Goal: Task Accomplishment & Management: Use online tool/utility

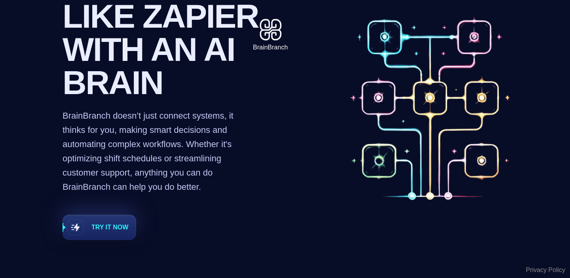
scroll to position [115, 0]
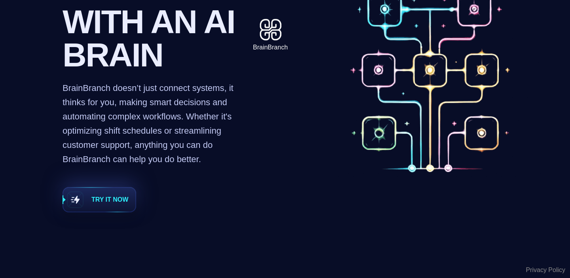
click at [118, 205] on span "Try it now" at bounding box center [99, 200] width 72 height 24
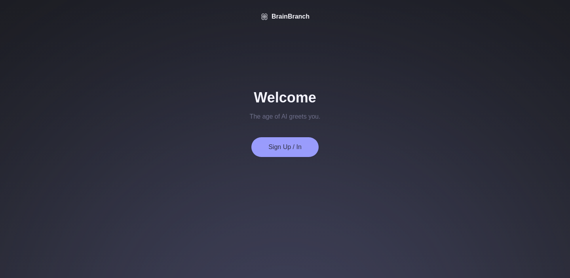
click at [294, 150] on button "Sign Up / In" at bounding box center [284, 147] width 67 height 20
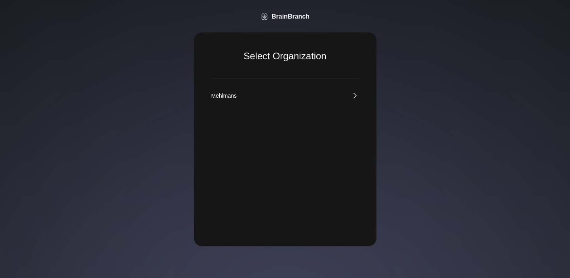
click at [249, 93] on link "Mehlmans" at bounding box center [285, 96] width 148 height 8
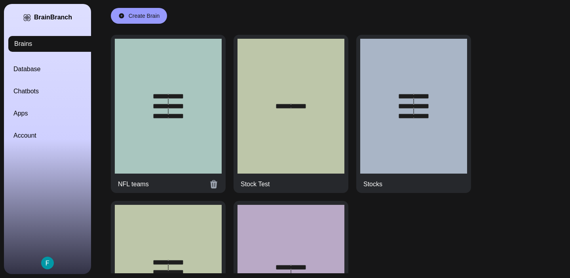
click at [192, 129] on div at bounding box center [168, 106] width 107 height 135
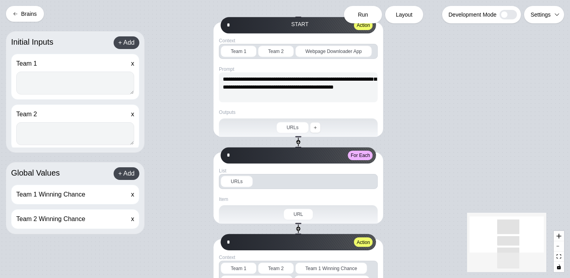
click at [34, 16] on button "Brains" at bounding box center [25, 14] width 38 height 16
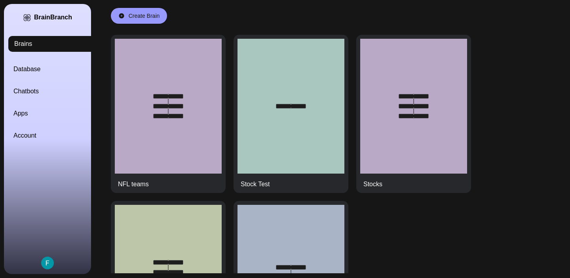
click at [163, 20] on div "Create Brain" at bounding box center [139, 16] width 56 height 16
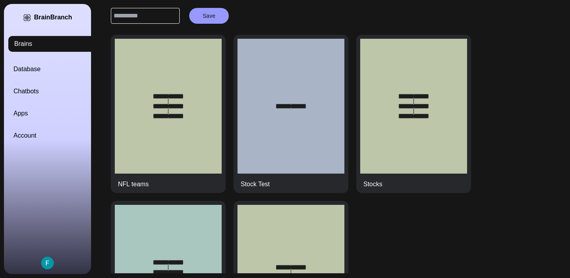
click at [173, 15] on input "text" at bounding box center [145, 16] width 69 height 16
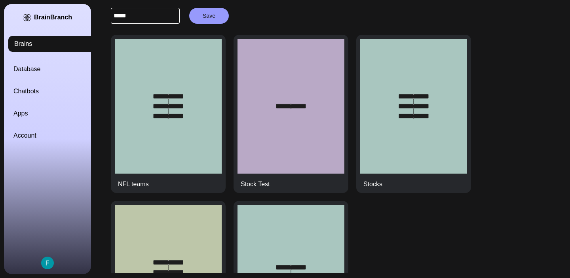
type input "*****"
click at [238, 18] on div "***** Save" at bounding box center [340, 16] width 459 height 16
click at [215, 18] on button "Save" at bounding box center [209, 16] width 40 height 16
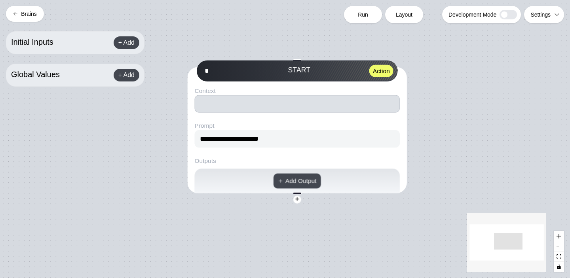
click at [282, 105] on button "button" at bounding box center [296, 103] width 205 height 17
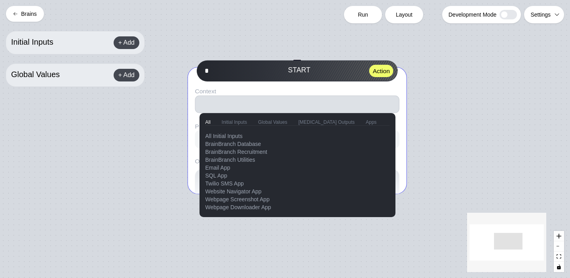
click at [238, 122] on button "Initial Inputs" at bounding box center [234, 122] width 25 height 6
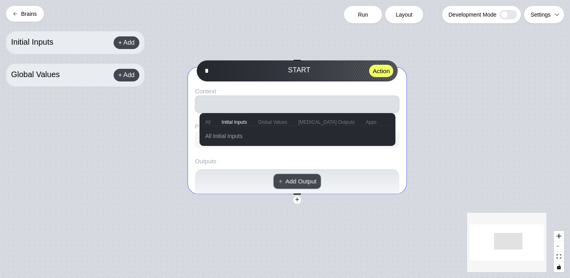
click at [264, 121] on button "Global Values" at bounding box center [272, 122] width 29 height 6
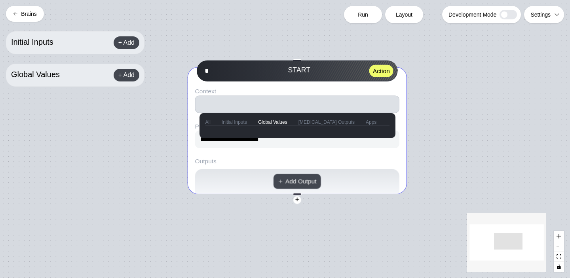
click at [308, 123] on button "Synapse Outputs" at bounding box center [326, 122] width 56 height 6
click at [211, 122] on div "All Initial Inputs Global Values Synapse Outputs Apps" at bounding box center [297, 122] width 184 height 7
click at [210, 122] on button "All" at bounding box center [207, 122] width 5 height 6
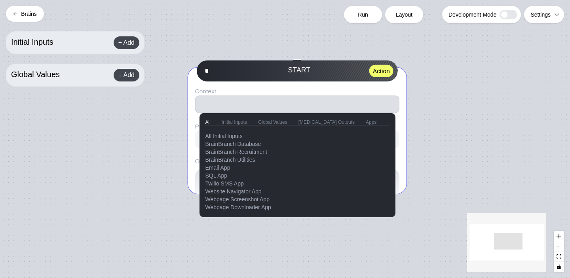
click at [366, 119] on button "Apps" at bounding box center [371, 122] width 11 height 6
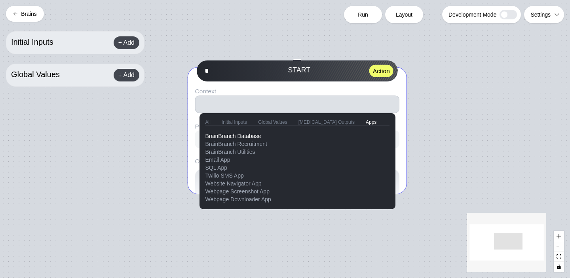
click at [244, 134] on div "BrainBranch Database" at bounding box center [297, 136] width 184 height 8
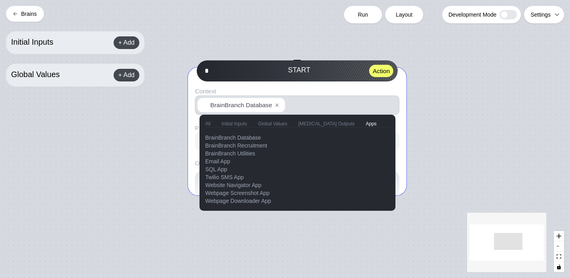
click at [279, 106] on icon "button" at bounding box center [276, 105] width 5 height 5
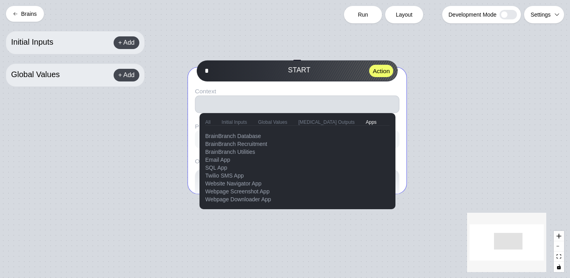
click at [548, 21] on div "**********" at bounding box center [285, 139] width 570 height 278
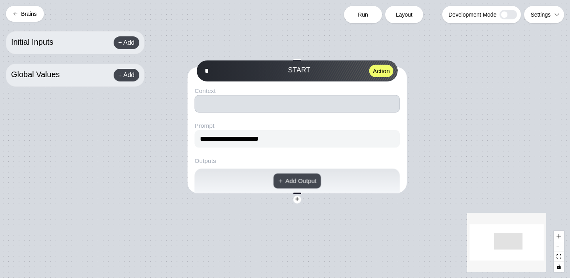
click at [39, 18] on button "Brains" at bounding box center [25, 14] width 38 height 16
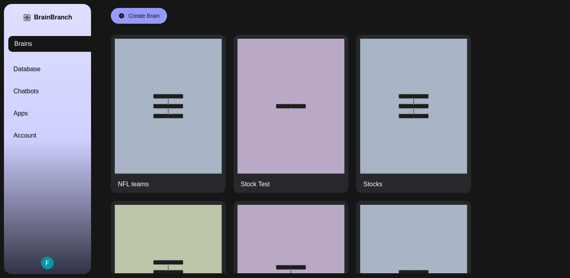
click at [50, 67] on link "Database" at bounding box center [56, 70] width 87 height 10
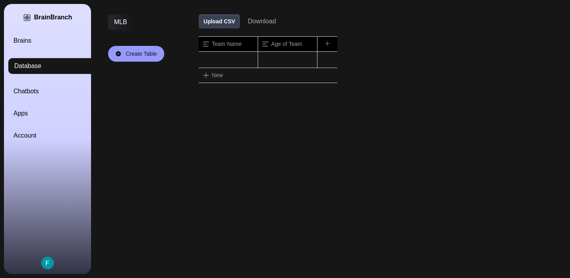
click at [257, 24] on button "Download" at bounding box center [262, 22] width 28 height 10
click at [176, 24] on div "MLB Create Table" at bounding box center [147, 38] width 79 height 60
click at [46, 93] on link "Chatbots" at bounding box center [56, 92] width 87 height 10
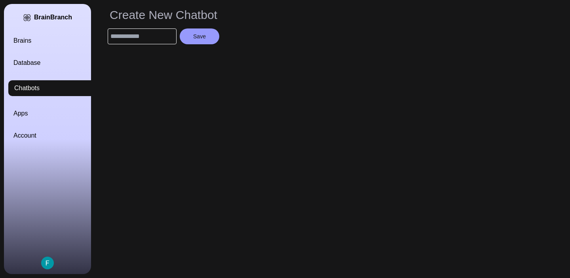
click at [40, 114] on link "Apps" at bounding box center [56, 114] width 87 height 10
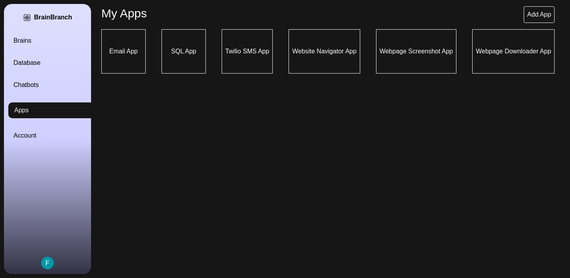
click at [36, 133] on link "Account" at bounding box center [56, 136] width 87 height 10
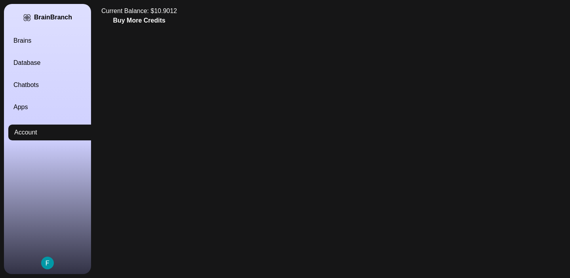
click at [27, 39] on link "Brains" at bounding box center [56, 41] width 87 height 10
